Goal: Task Accomplishment & Management: Use online tool/utility

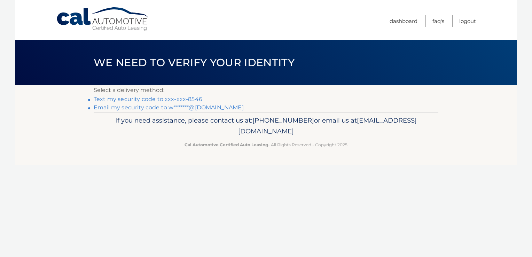
click at [125, 98] on link "Text my security code to xxx-xxx-8546" at bounding box center [148, 99] width 109 height 7
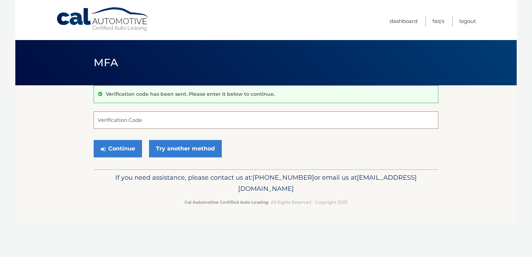
click at [152, 120] on input "Verification Code" at bounding box center [266, 119] width 345 height 17
type input "358523"
click at [114, 157] on button "Continue" at bounding box center [118, 148] width 48 height 17
click at [117, 142] on button "Continue" at bounding box center [118, 148] width 48 height 17
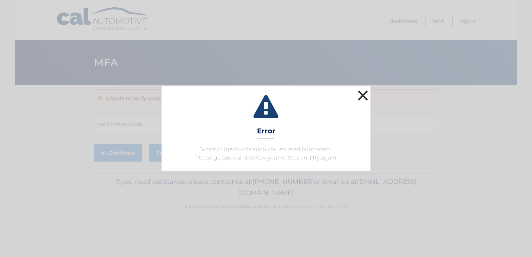
click at [362, 96] on button "×" at bounding box center [363, 95] width 14 height 14
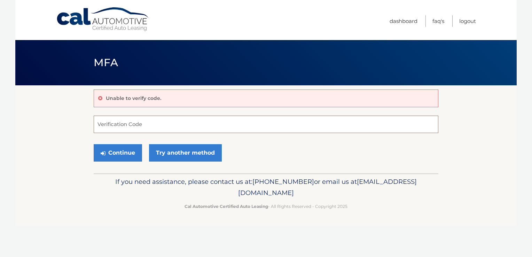
click at [164, 129] on input "Verification Code" at bounding box center [266, 124] width 345 height 17
click at [94, 144] on button "Continue" at bounding box center [118, 152] width 48 height 17
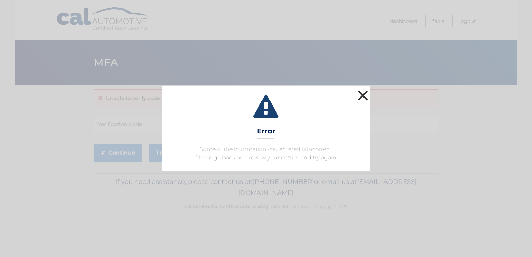
click at [365, 96] on button "×" at bounding box center [363, 95] width 14 height 14
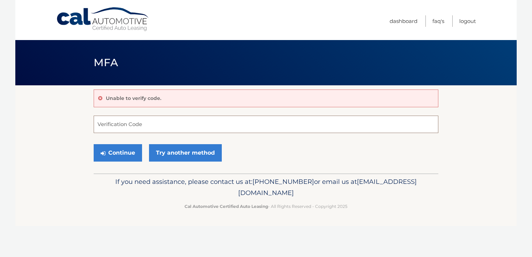
click at [199, 125] on input "Verification Code" at bounding box center [266, 124] width 345 height 17
type input "358523"
click at [121, 150] on button "Continue" at bounding box center [118, 152] width 48 height 17
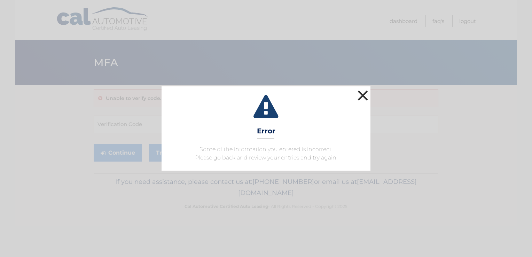
click at [366, 88] on button "×" at bounding box center [363, 95] width 14 height 14
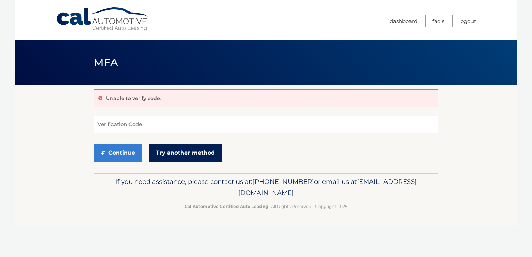
click at [182, 151] on link "Try another method" at bounding box center [185, 152] width 73 height 17
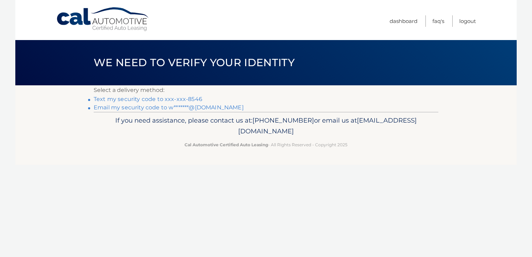
click at [152, 100] on link "Text my security code to xxx-xxx-8546" at bounding box center [148, 99] width 109 height 7
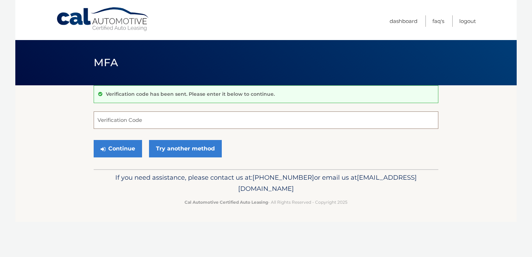
click at [160, 120] on input "Verification Code" at bounding box center [266, 119] width 345 height 17
type input "779647"
click at [94, 140] on button "Continue" at bounding box center [118, 148] width 48 height 17
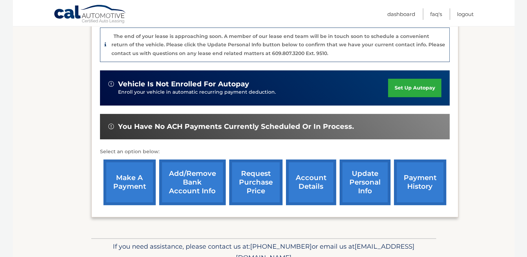
scroll to position [207, 0]
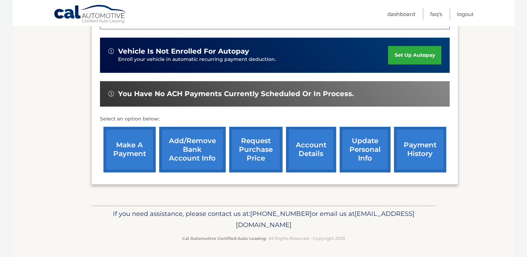
click at [123, 145] on link "make a payment" at bounding box center [129, 150] width 52 height 46
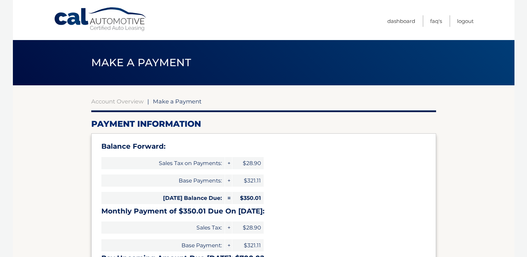
select select "NTFmZmJlYTgtZGRmYy00ZTUwLWFjYzgtZTQxMDQwMWIzZmJk"
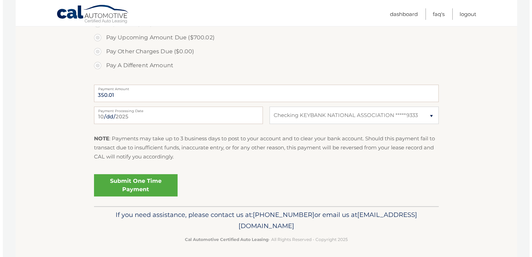
scroll to position [287, 0]
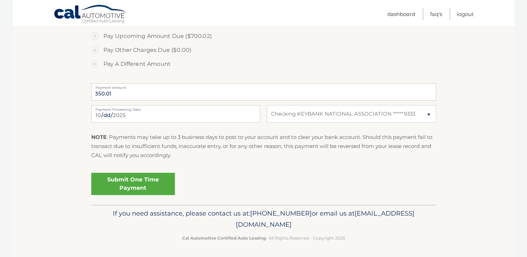
click at [131, 180] on link "Submit One Time Payment" at bounding box center [133, 184] width 84 height 22
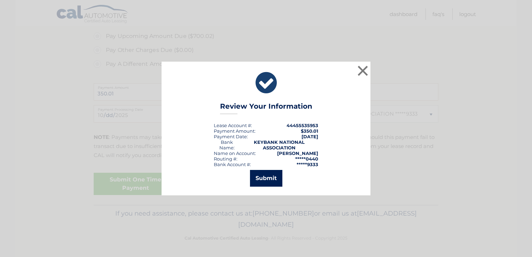
click at [266, 175] on button "Submit" at bounding box center [266, 178] width 32 height 17
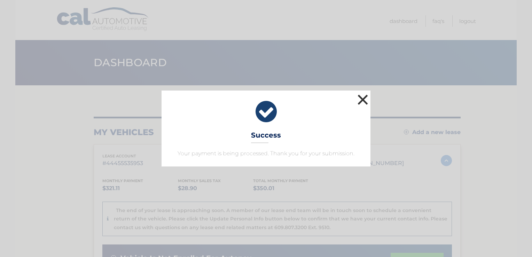
click at [365, 101] on button "×" at bounding box center [363, 100] width 14 height 14
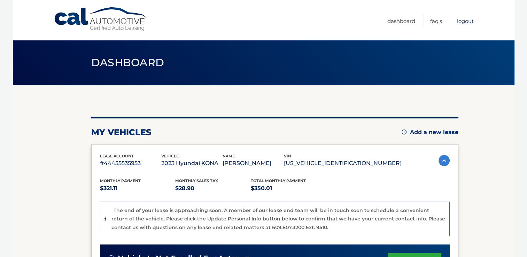
click at [462, 24] on link "Logout" at bounding box center [465, 20] width 17 height 11
